Goal: Navigation & Orientation: Understand site structure

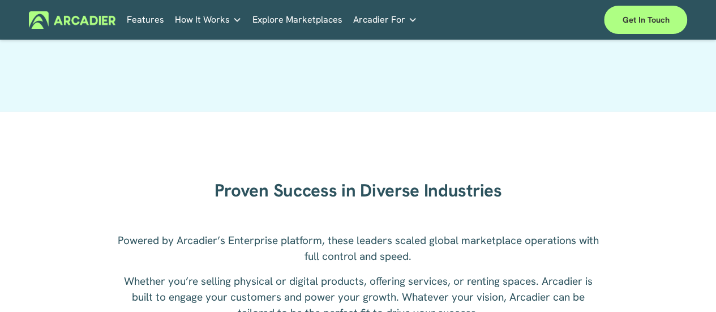
scroll to position [1265, 0]
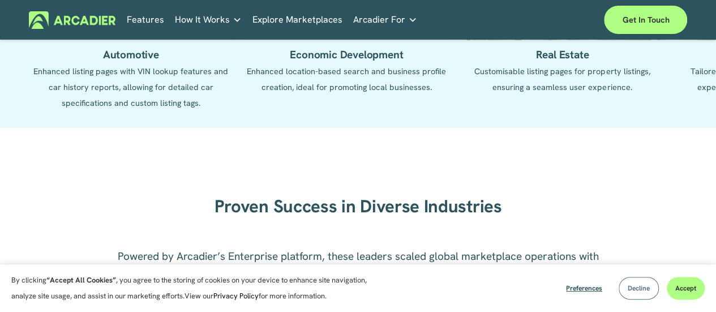
click at [639, 291] on span "Decline" at bounding box center [638, 287] width 22 height 9
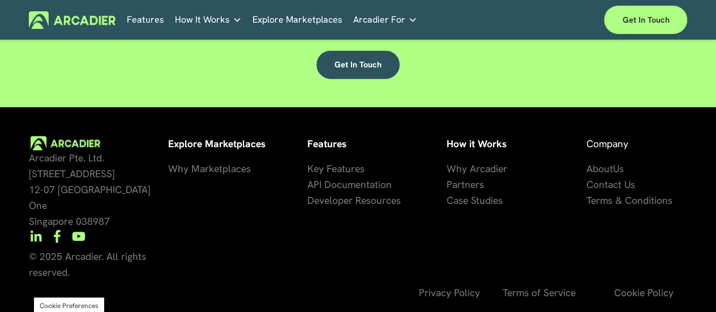
scroll to position [2911, 0]
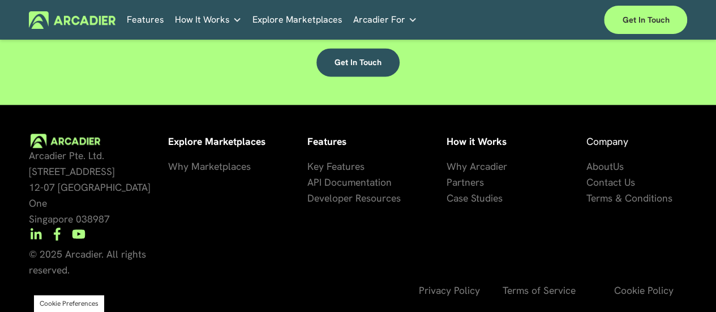
click at [332, 173] on span "Key Features" at bounding box center [335, 166] width 57 height 13
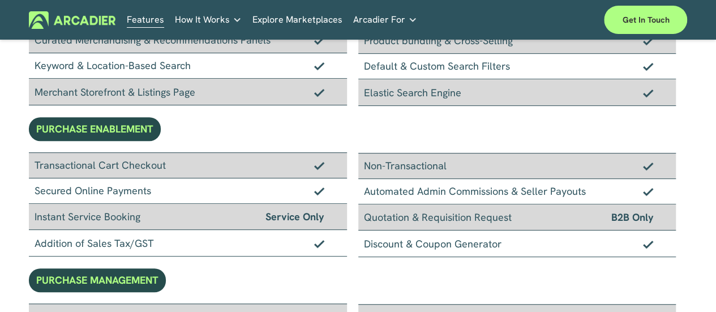
scroll to position [242, 0]
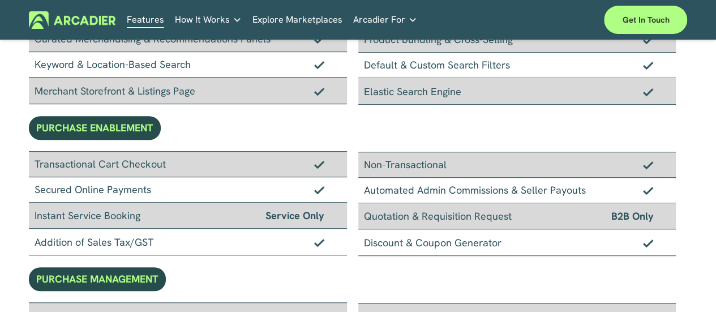
click at [0, 0] on div "Company About Us Building the world’s most powerful enterprise digital marketpl…" at bounding box center [0, 0] width 0 height 0
click at [0, 0] on div "How It Works Why Arcadier Intuitive marketplaces tailored to your business need…" at bounding box center [0, 0] width 0 height 0
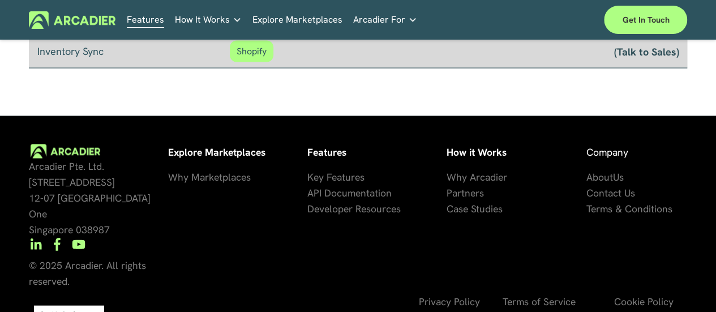
scroll to position [1064, 0]
click at [470, 192] on span "artners" at bounding box center [468, 192] width 32 height 13
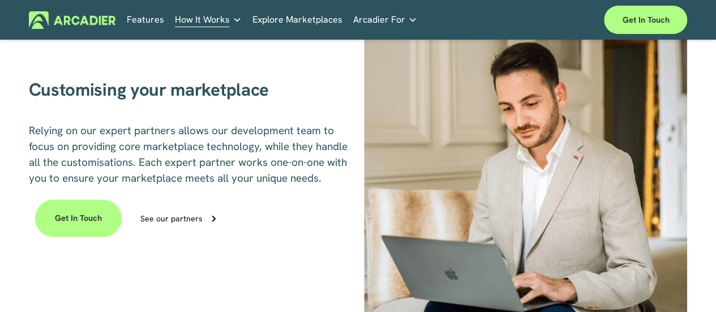
scroll to position [661, 0]
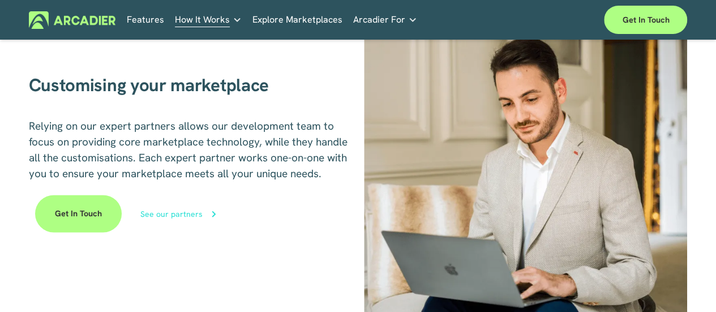
click at [157, 218] on div "See our partners" at bounding box center [171, 214] width 62 height 8
